Goal: Register for event/course

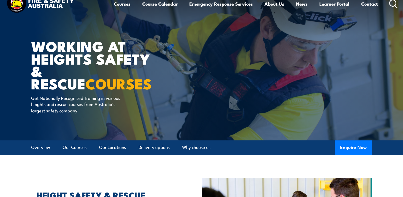
scroll to position [80, 0]
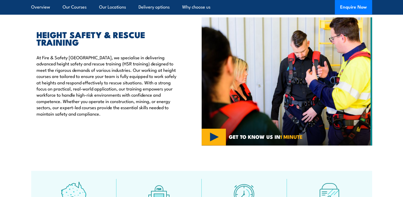
scroll to position [187, 0]
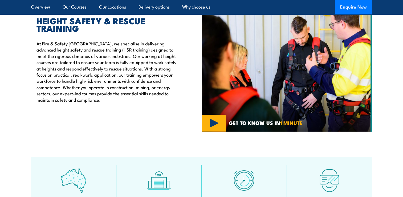
click at [219, 118] on img at bounding box center [287, 67] width 171 height 128
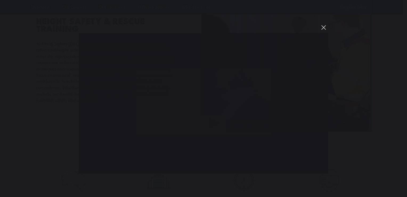
click at [322, 29] on button "You can close this modal content with the ESC key" at bounding box center [323, 27] width 9 height 9
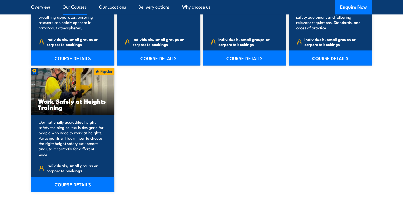
scroll to position [666, 0]
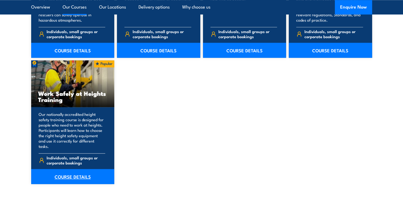
click at [73, 171] on link "COURSE DETAILS" at bounding box center [72, 176] width 83 height 15
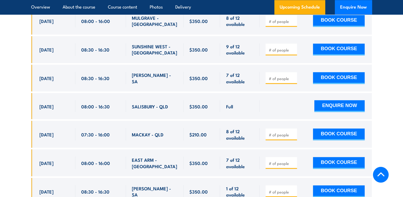
scroll to position [853, 0]
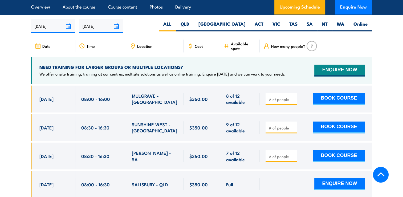
click at [152, 42] on div "Location" at bounding box center [155, 45] width 58 height 13
click at [150, 41] on div "Location" at bounding box center [155, 45] width 58 height 13
click at [144, 42] on div "Location" at bounding box center [155, 45] width 58 height 13
click at [161, 42] on div "Location" at bounding box center [155, 45] width 58 height 13
click at [142, 44] on span "Location" at bounding box center [144, 46] width 15 height 5
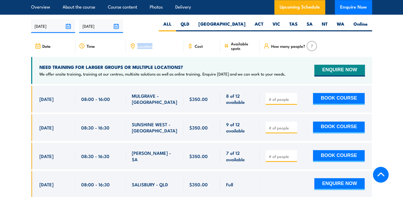
click at [142, 44] on span "Location" at bounding box center [144, 46] width 15 height 5
drag, startPoint x: 142, startPoint y: 40, endPoint x: 139, endPoint y: 37, distance: 4.5
click at [139, 44] on span "Location" at bounding box center [144, 46] width 15 height 5
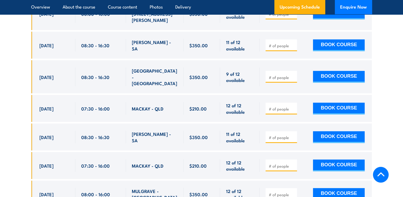
scroll to position [1253, 0]
